Goal: Information Seeking & Learning: Learn about a topic

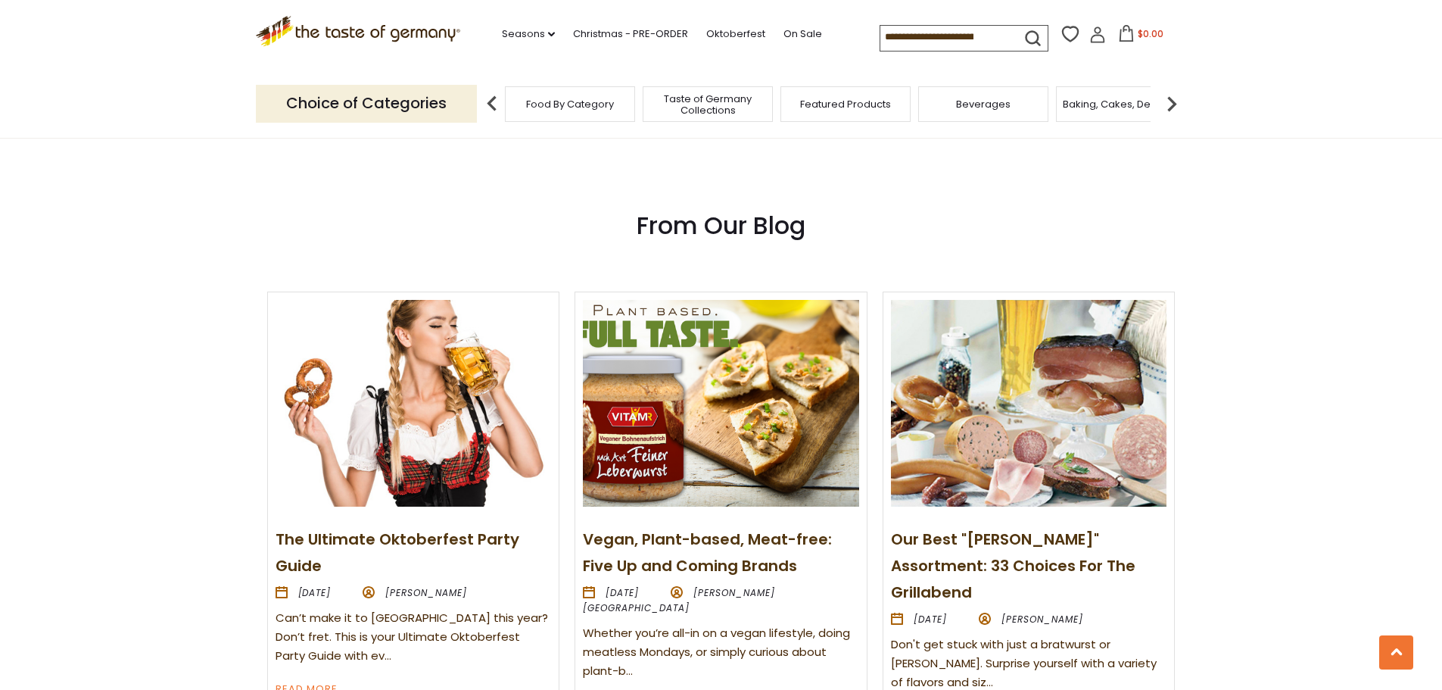
scroll to position [1771, 0]
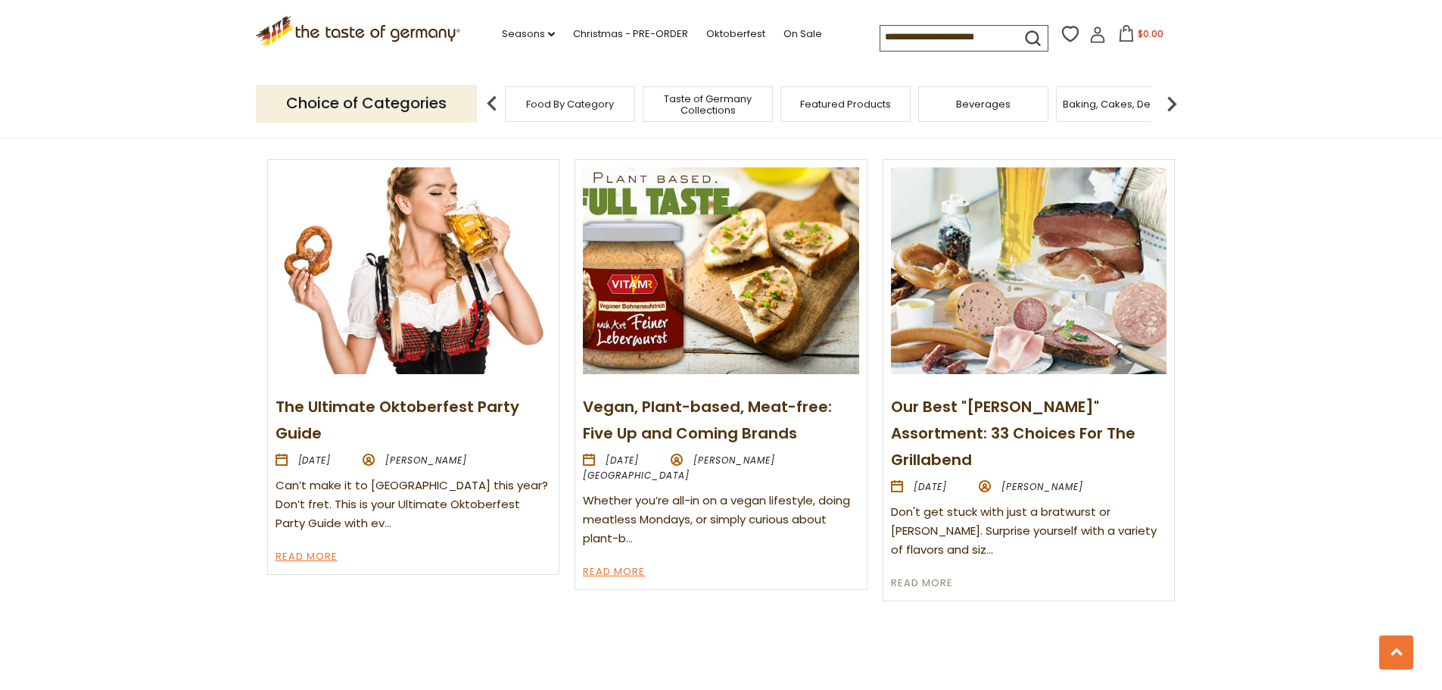
click at [911, 575] on link "Read More" at bounding box center [922, 584] width 62 height 18
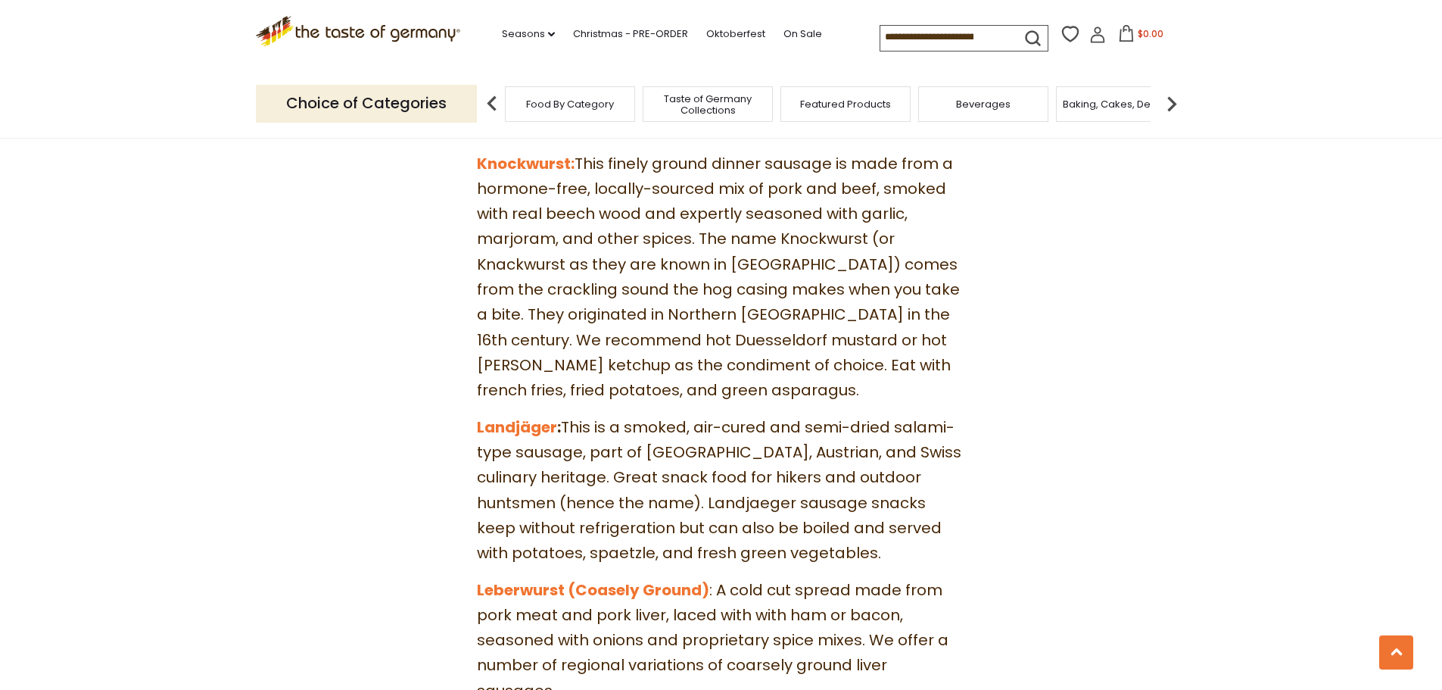
scroll to position [4543, 0]
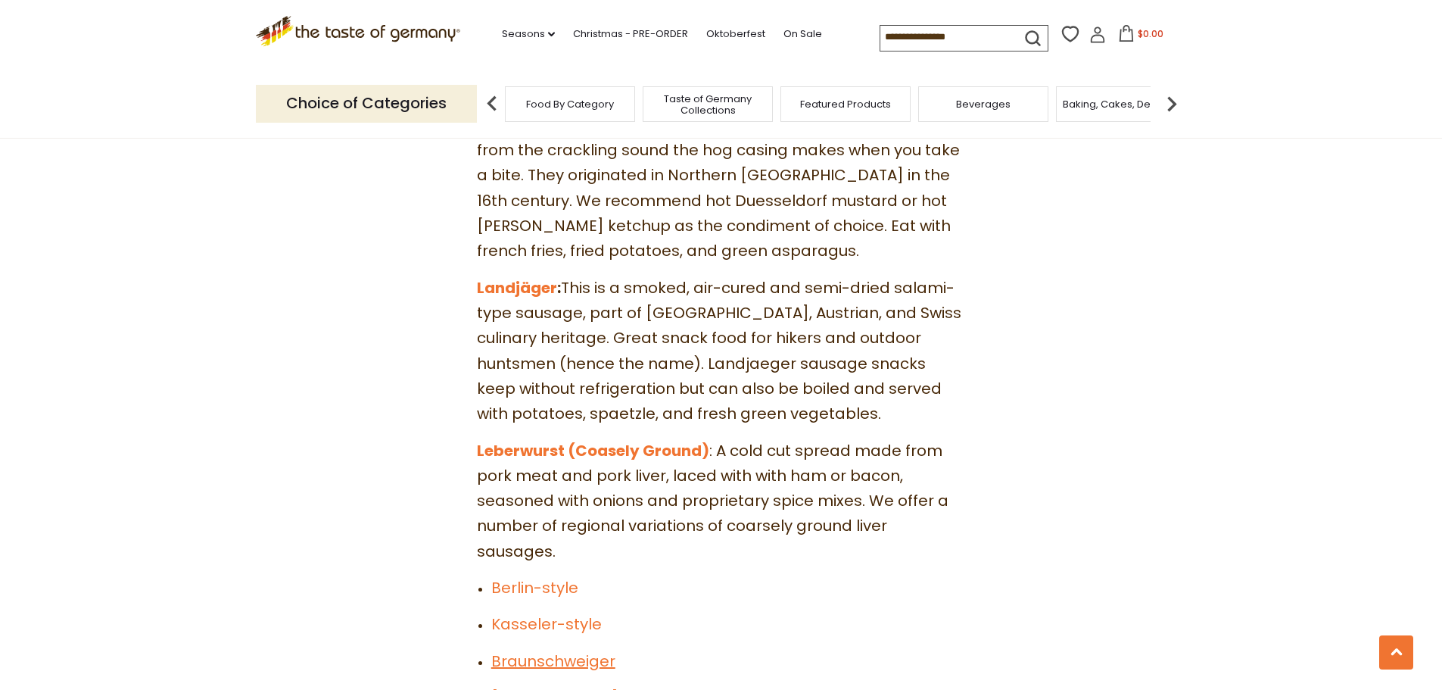
click at [550, 650] on link "Braunschweiger" at bounding box center [553, 660] width 124 height 21
